Goal: Navigation & Orientation: Find specific page/section

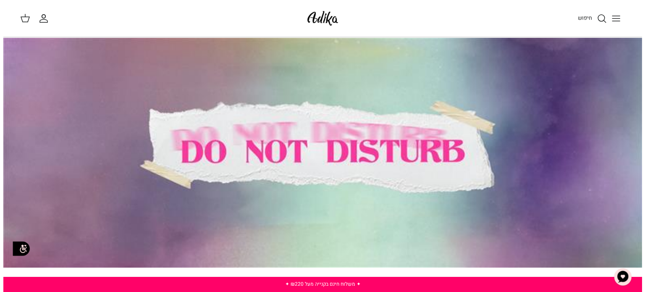
scroll to position [255, 0]
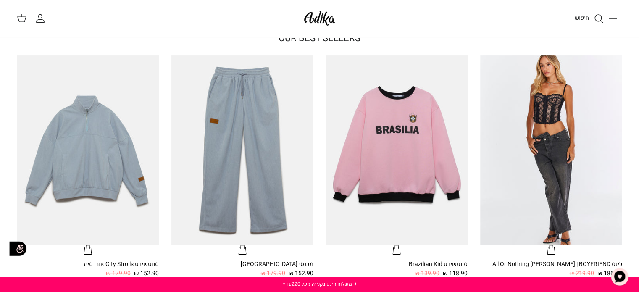
click at [612, 20] on icon "Toggle menu" at bounding box center [613, 18] width 10 height 10
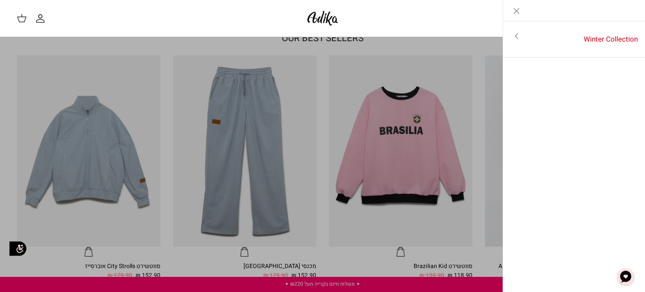
click at [515, 38] on icon "Toggle menu" at bounding box center [517, 36] width 10 height 10
click at [612, 36] on link "לכל הפריטים" at bounding box center [574, 36] width 134 height 21
